Goal: Transaction & Acquisition: Purchase product/service

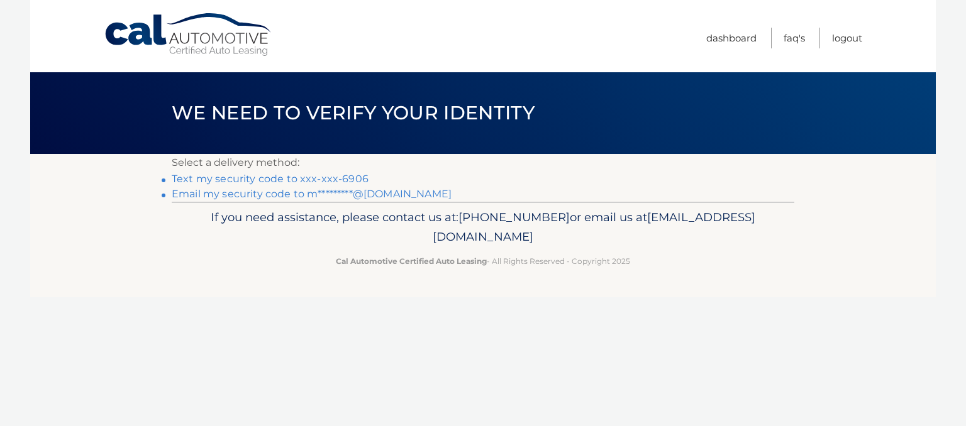
click at [348, 177] on link "Text my security code to xxx-xxx-6906" at bounding box center [270, 179] width 197 height 12
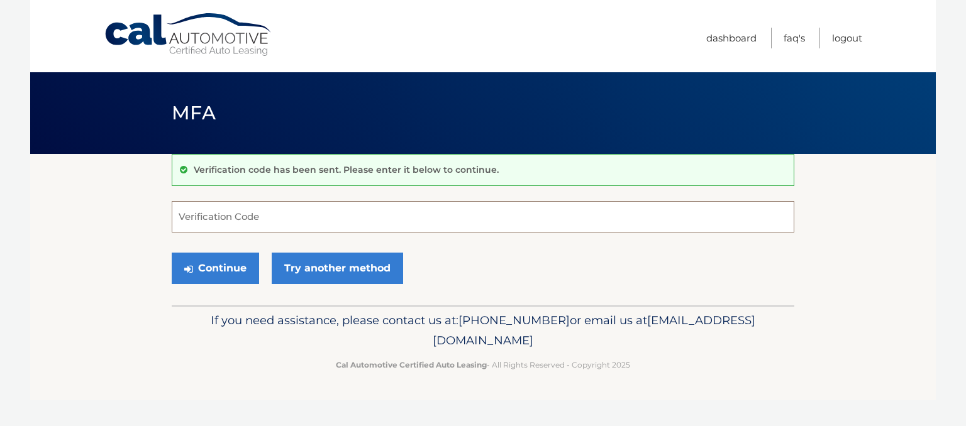
click at [323, 216] on input "Verification Code" at bounding box center [483, 216] width 622 height 31
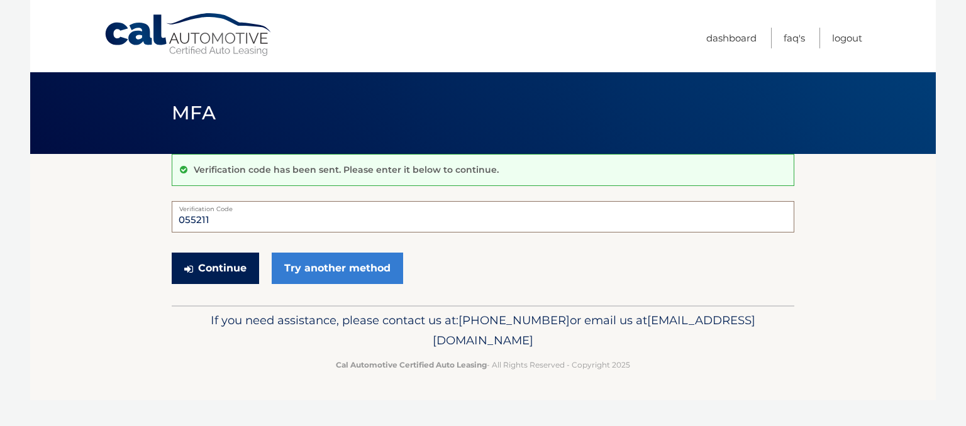
type input "055211"
click at [220, 272] on button "Continue" at bounding box center [215, 268] width 87 height 31
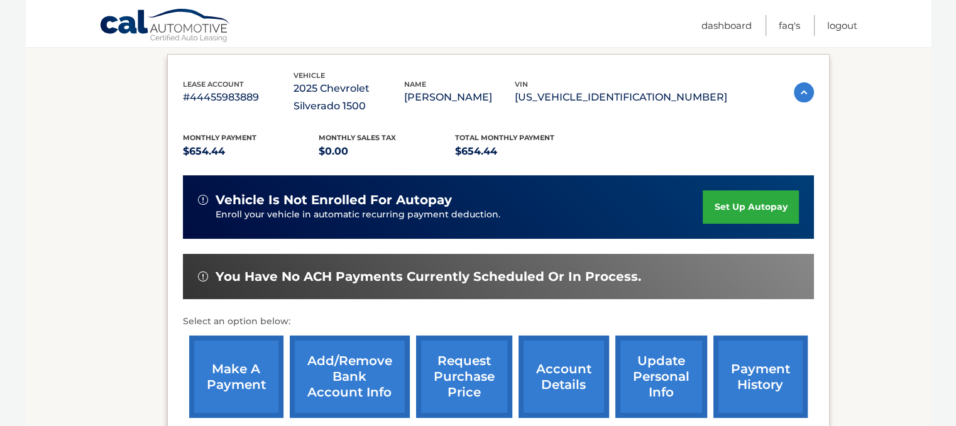
scroll to position [204, 0]
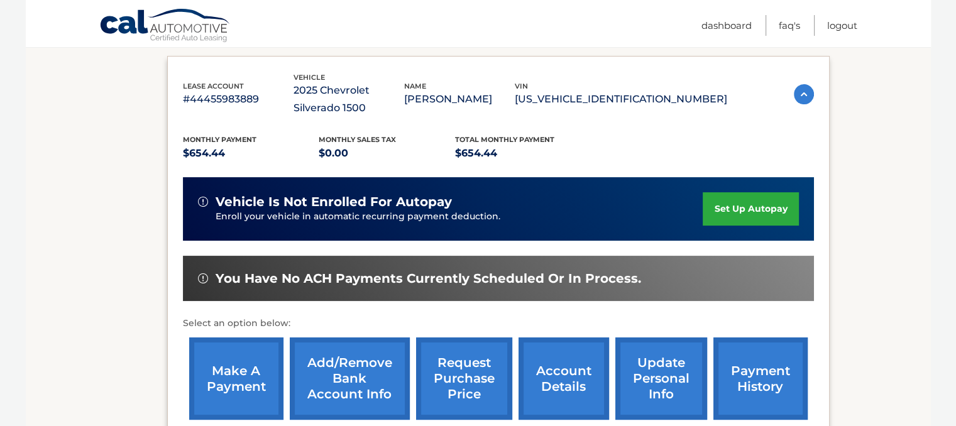
click at [802, 87] on img at bounding box center [804, 94] width 20 height 20
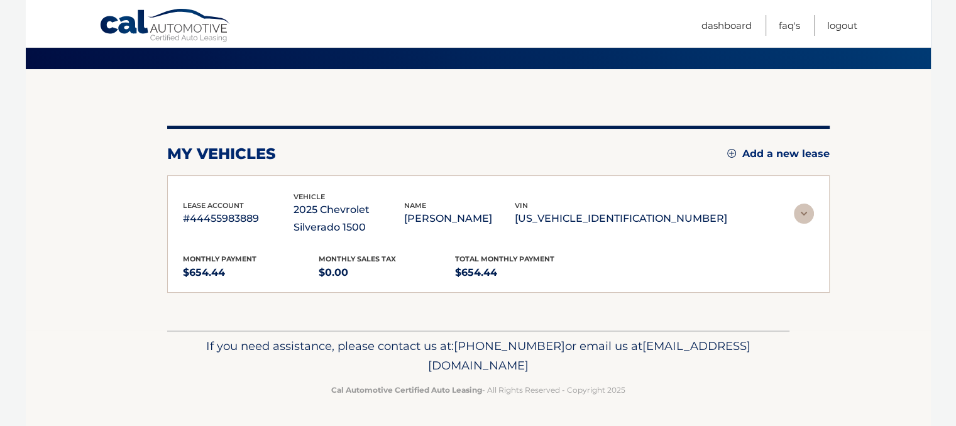
scroll to position [43, 0]
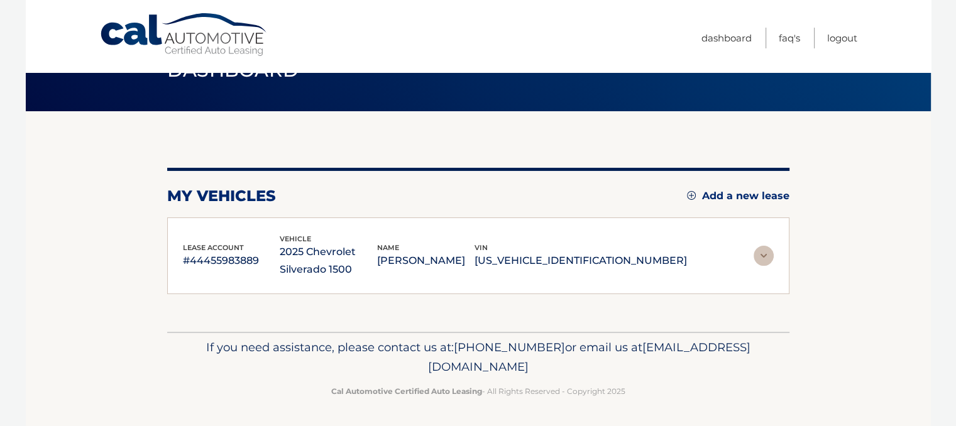
click at [762, 257] on img at bounding box center [764, 256] width 20 height 20
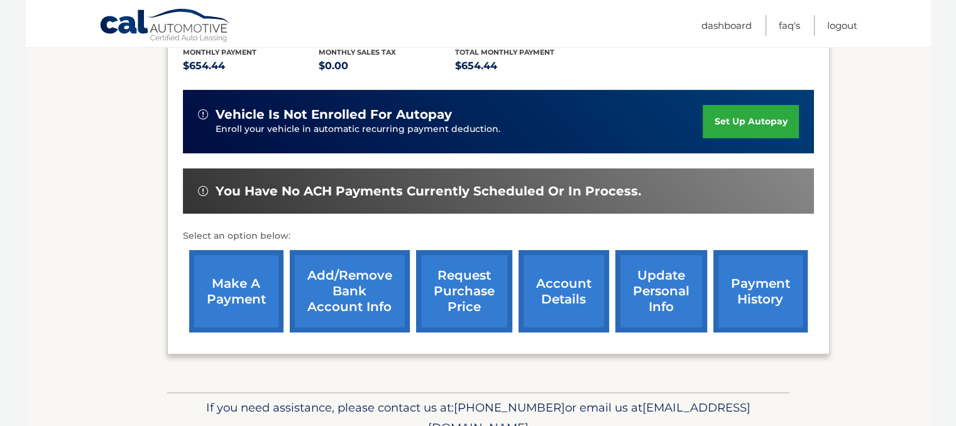
scroll to position [299, 0]
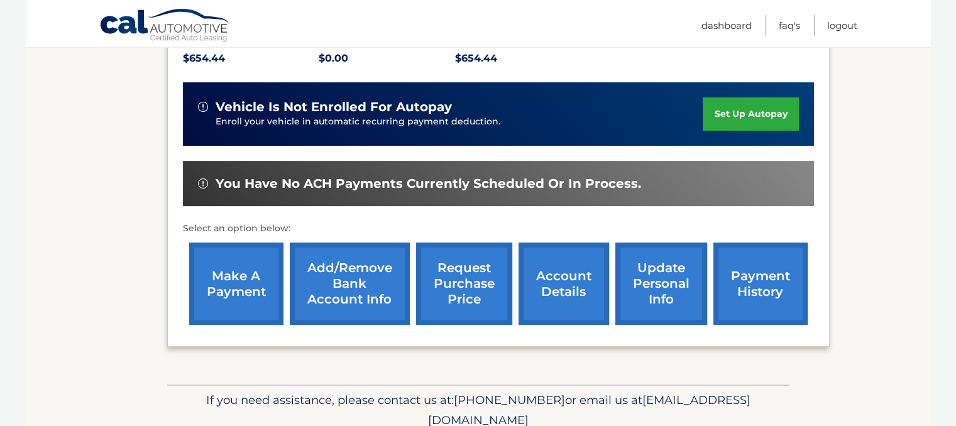
click at [578, 268] on link "account details" at bounding box center [564, 284] width 91 height 82
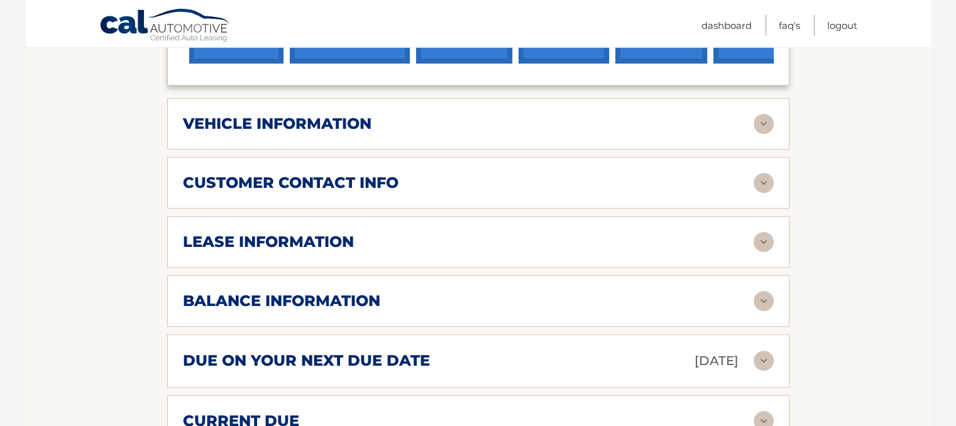
scroll to position [581, 0]
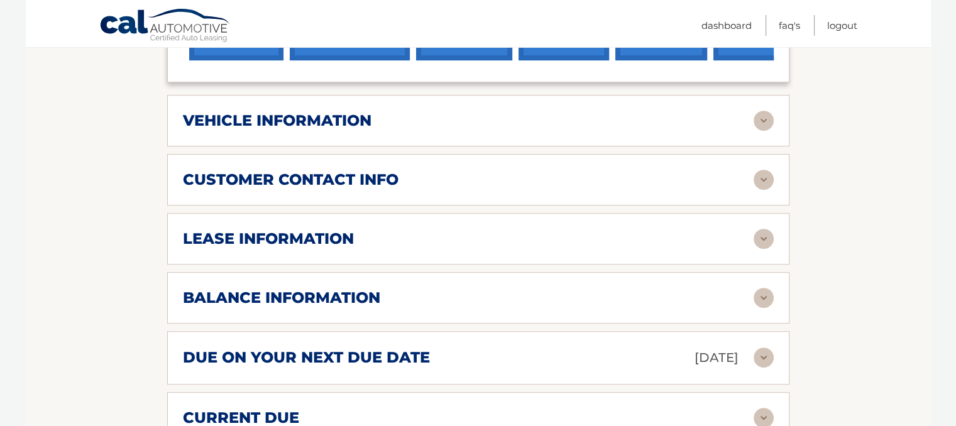
click at [766, 123] on img at bounding box center [764, 121] width 20 height 20
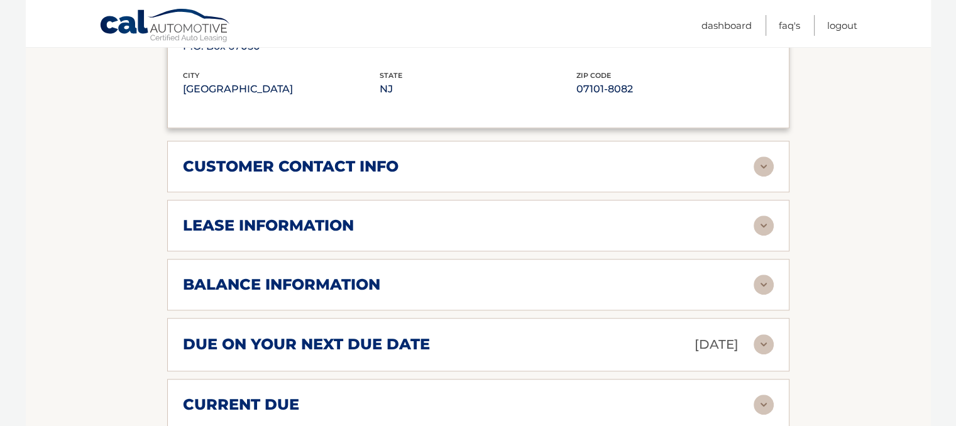
scroll to position [949, 0]
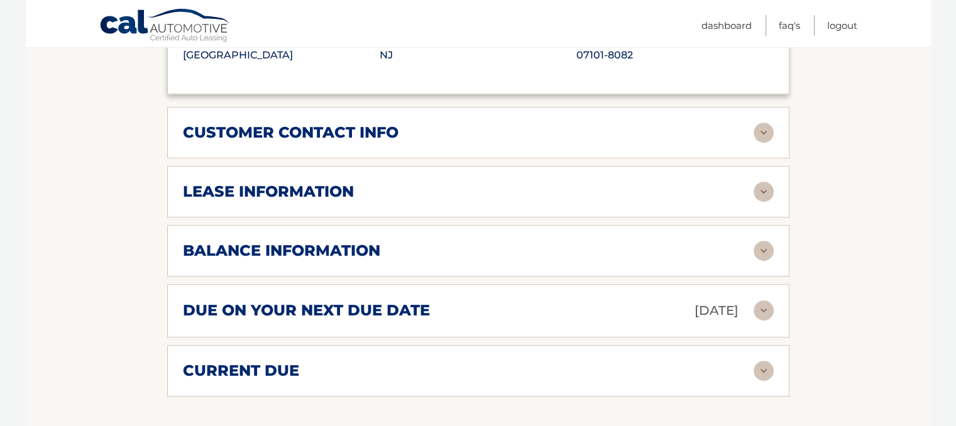
click at [764, 128] on img at bounding box center [764, 133] width 20 height 20
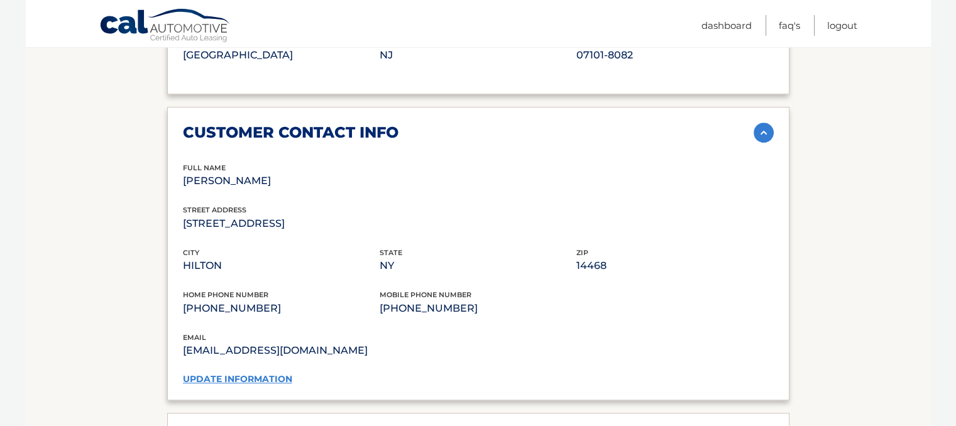
click at [764, 128] on img at bounding box center [764, 133] width 20 height 20
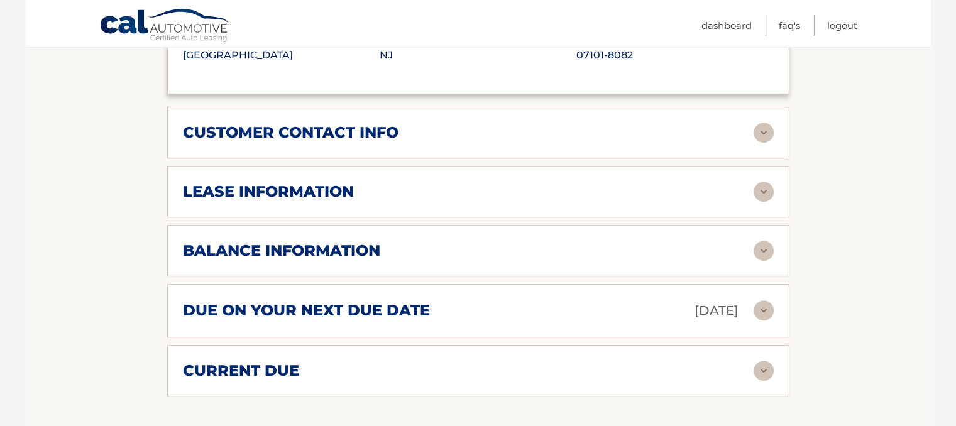
click at [775, 189] on div "lease information Contract Start Date Jul 31, 2025 Term 39 Maturity Date Oct 31…" at bounding box center [478, 192] width 622 height 52
click at [772, 189] on img at bounding box center [764, 192] width 20 height 20
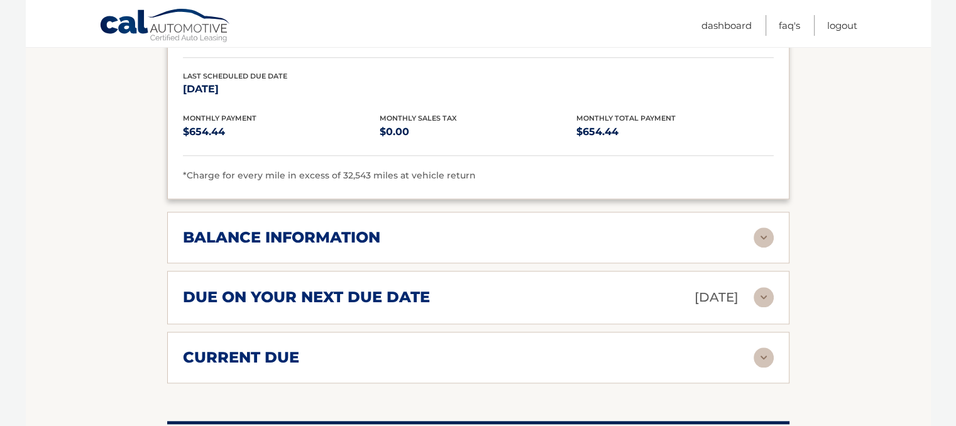
scroll to position [1200, 0]
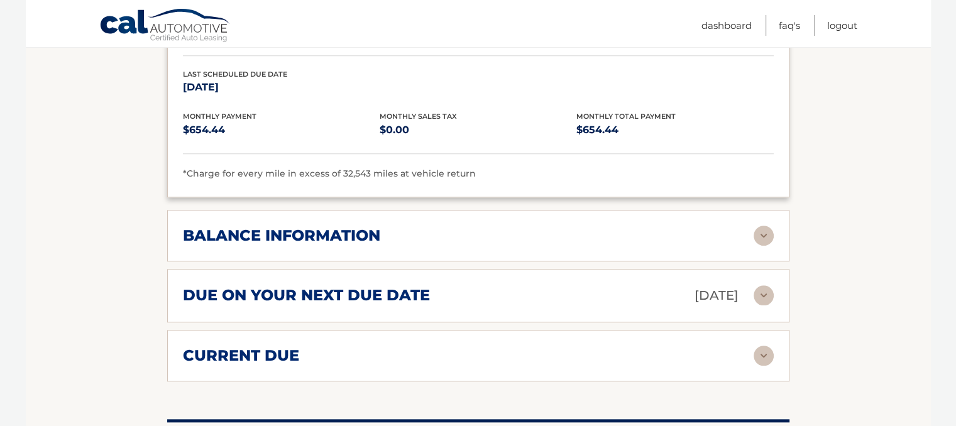
click at [765, 238] on img at bounding box center [764, 236] width 20 height 20
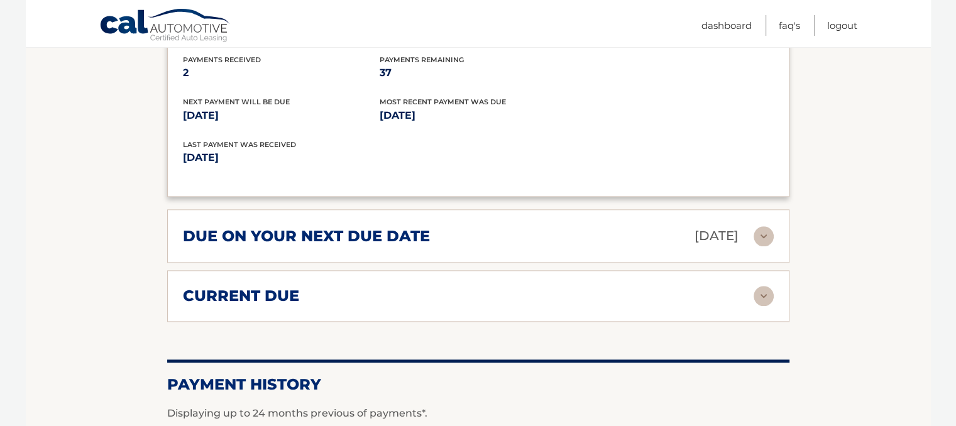
scroll to position [1416, 0]
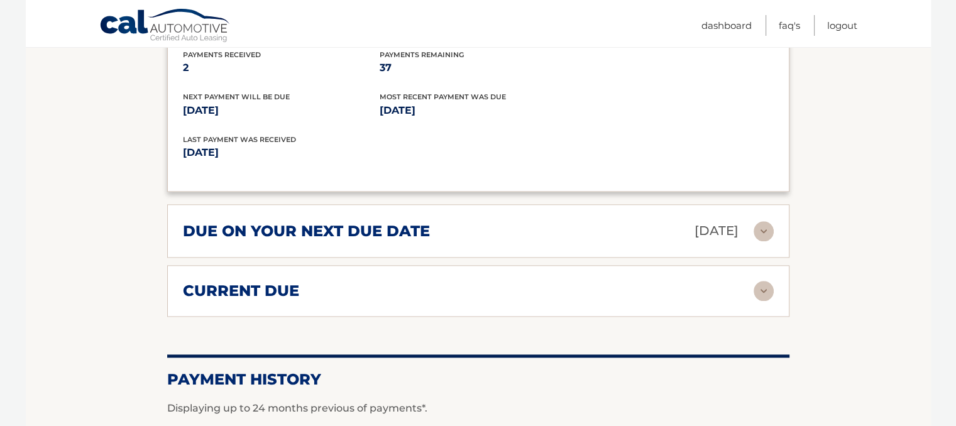
click at [768, 236] on div "due on your next due date Nov 01, 2025 Late Charges $32.72 Miscellaneous Charge…" at bounding box center [478, 230] width 622 height 53
click at [766, 221] on img at bounding box center [764, 231] width 20 height 20
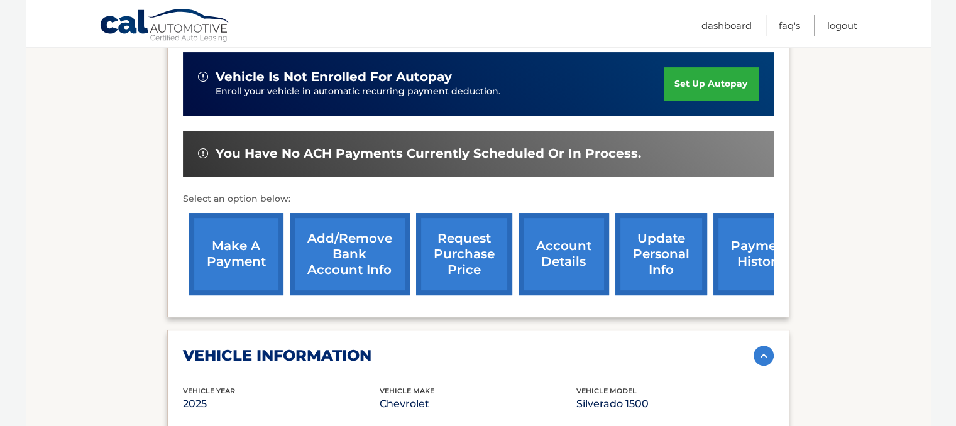
scroll to position [351, 0]
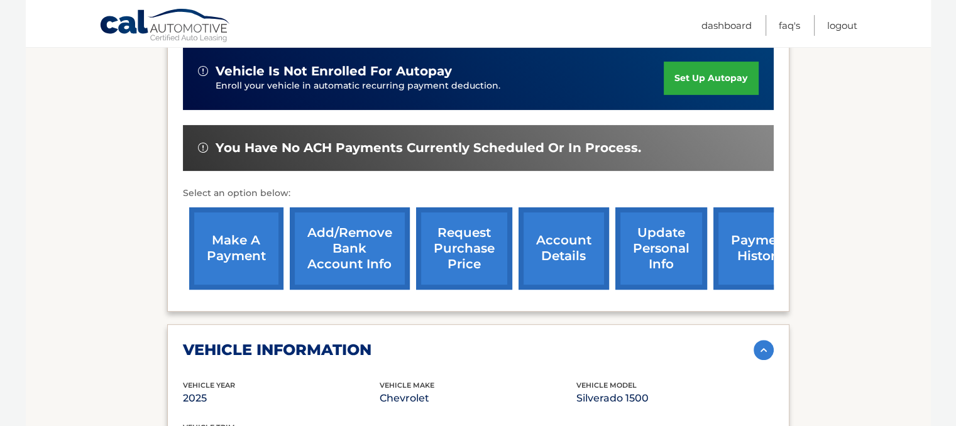
click at [233, 236] on link "make a payment" at bounding box center [236, 248] width 94 height 82
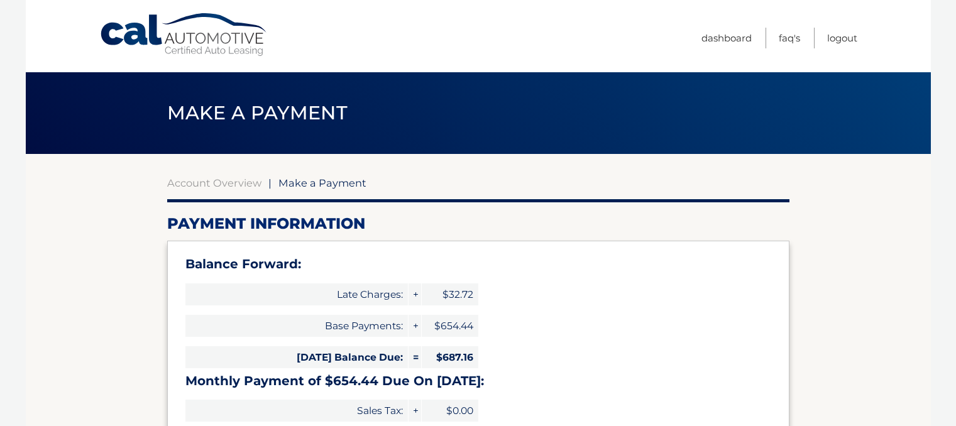
select select "YzIwNTBjMTItMDdmZS00NWIxLWIxNmUtZGQ3MGMzNWYxMTUy"
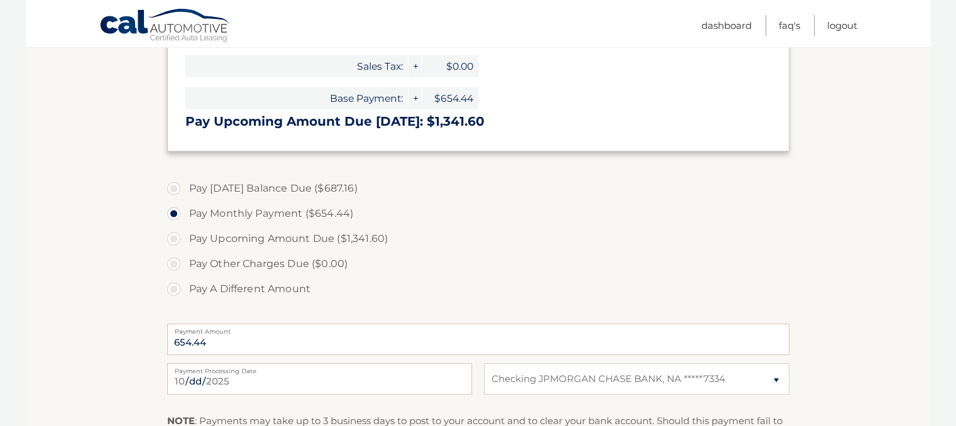
scroll to position [352, 0]
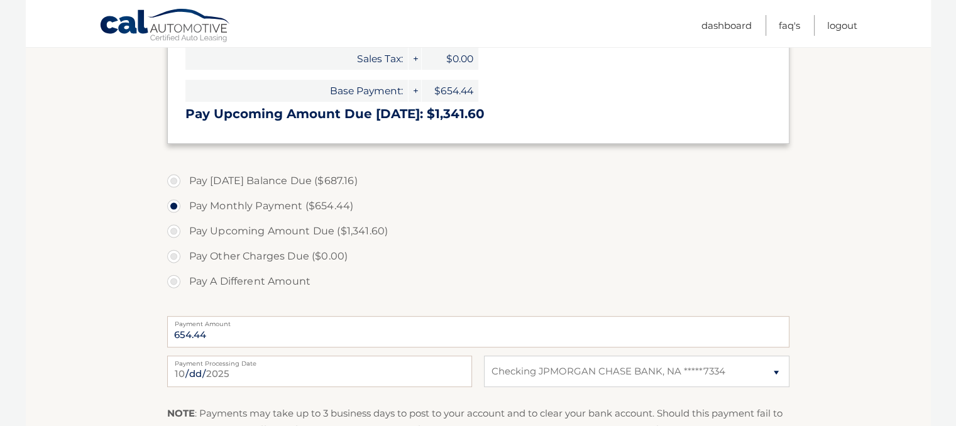
click at [175, 183] on label "Pay [DATE] Balance Due ($687.16)" at bounding box center [478, 180] width 622 height 25
click at [175, 183] on input "Pay [DATE] Balance Due ($687.16)" at bounding box center [178, 178] width 13 height 20
radio input "true"
type input "687.16"
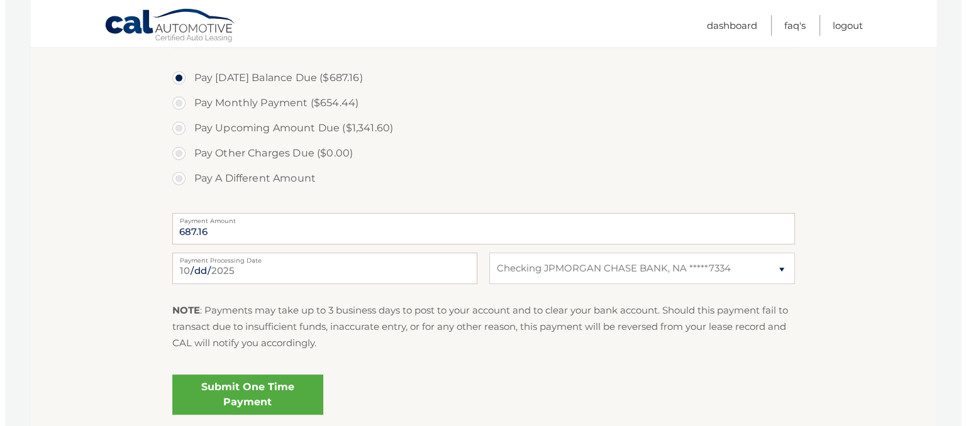
scroll to position [471, 0]
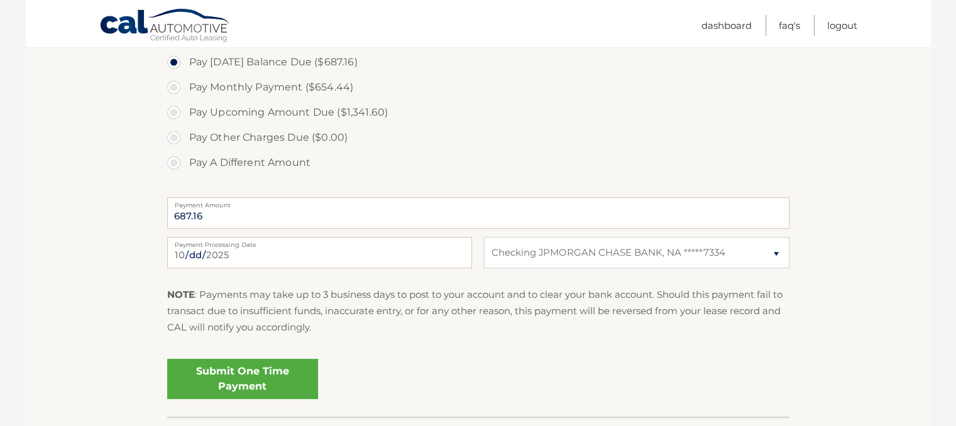
click at [274, 381] on link "Submit One Time Payment" at bounding box center [242, 379] width 151 height 40
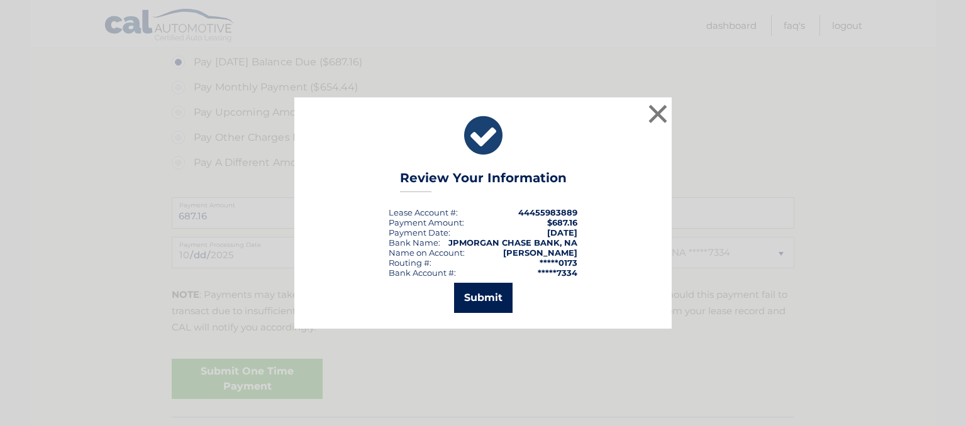
click at [490, 292] on button "Submit" at bounding box center [483, 298] width 58 height 30
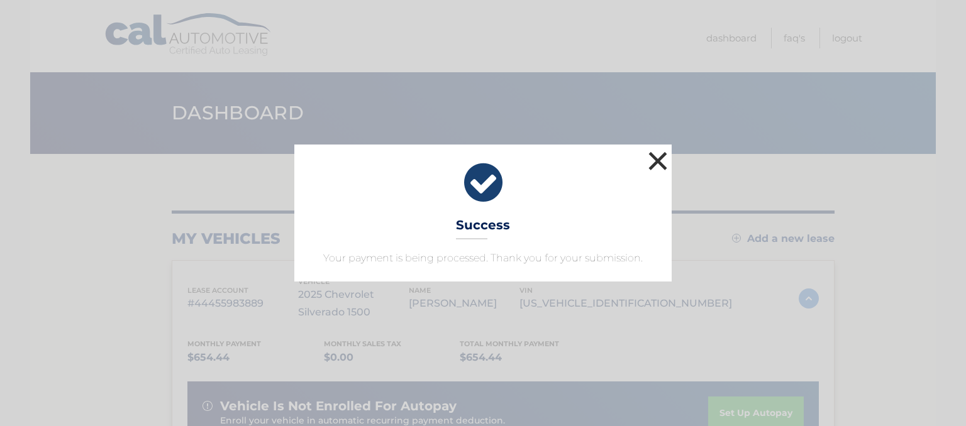
click at [666, 160] on button "×" at bounding box center [657, 160] width 25 height 25
